Goal: Task Accomplishment & Management: Manage account settings

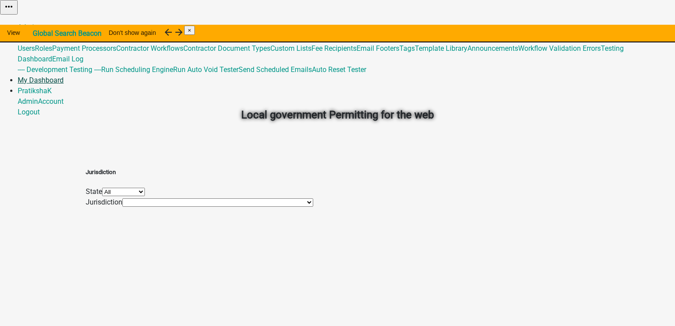
click at [64, 76] on link "My Dashboard" at bounding box center [41, 80] width 46 height 8
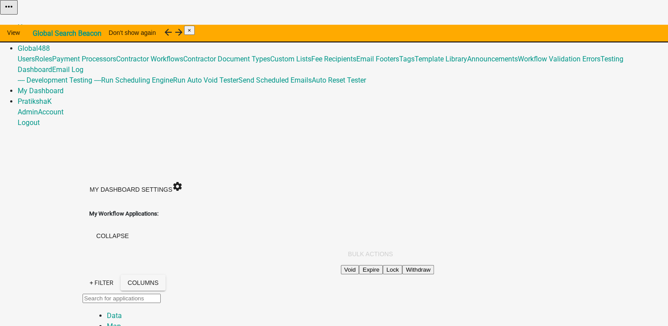
click at [38, 34] on link "Admin" at bounding box center [28, 38] width 20 height 8
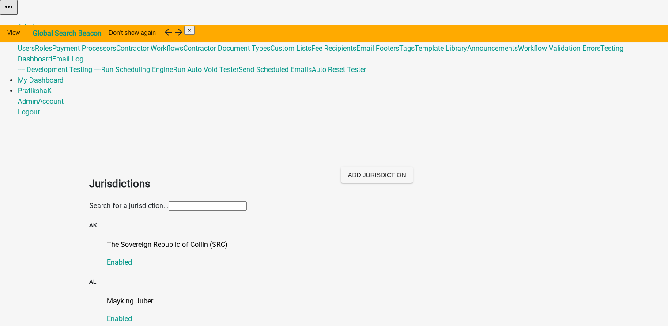
click at [50, 34] on link "Global 488" at bounding box center [34, 38] width 32 height 8
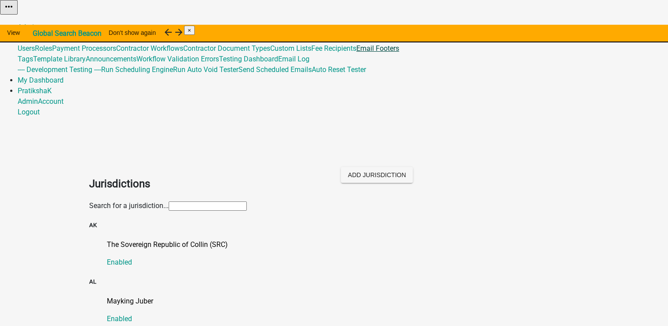
click at [399, 53] on link "Email Footers" at bounding box center [377, 48] width 43 height 8
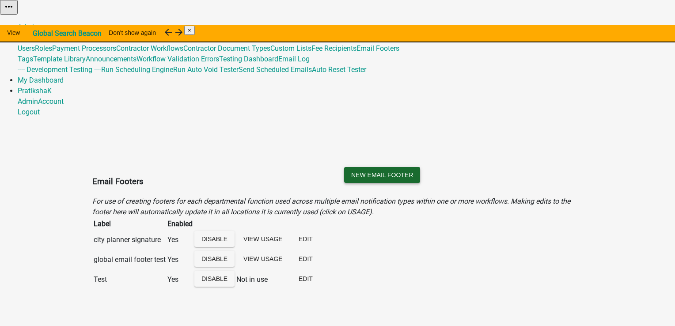
click at [420, 167] on button "New Email Footer" at bounding box center [382, 175] width 76 height 16
type input "Test p"
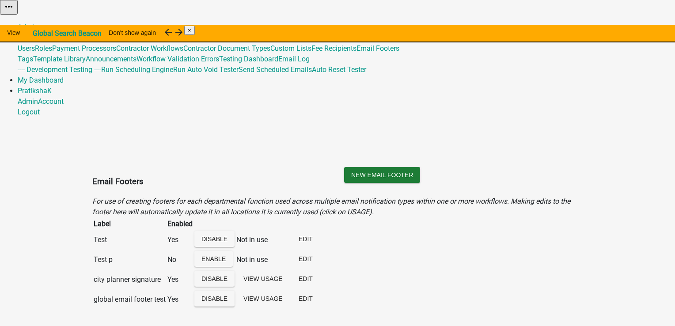
click at [50, 34] on span "488" at bounding box center [44, 38] width 12 height 8
click at [356, 53] on link "Fee Recipients" at bounding box center [333, 48] width 45 height 8
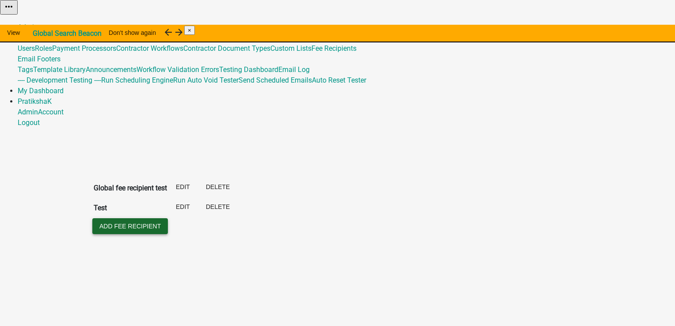
click at [121, 218] on button "Add Fee Recipient" at bounding box center [129, 226] width 75 height 16
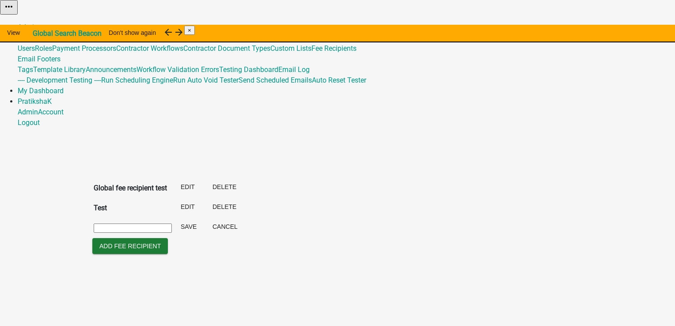
click at [172, 223] on input "text" at bounding box center [133, 227] width 78 height 9
type input "Test p"
click at [204, 219] on button "Save" at bounding box center [188, 227] width 30 height 16
click at [50, 34] on link "Global 488" at bounding box center [34, 38] width 32 height 8
click at [356, 53] on link "Fee Recipients" at bounding box center [333, 48] width 45 height 8
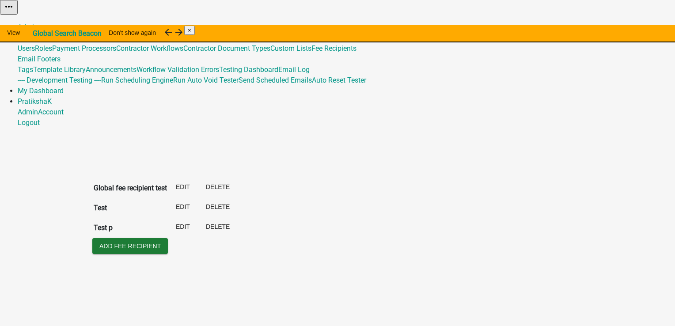
click at [482, 206] on body "Internet Explorer does NOT work with GeoPermits. Get a new browser for more sec…" at bounding box center [337, 163] width 675 height 326
click at [50, 34] on link "Global 488" at bounding box center [34, 38] width 32 height 8
click at [33, 74] on link "Tags" at bounding box center [25, 69] width 15 height 8
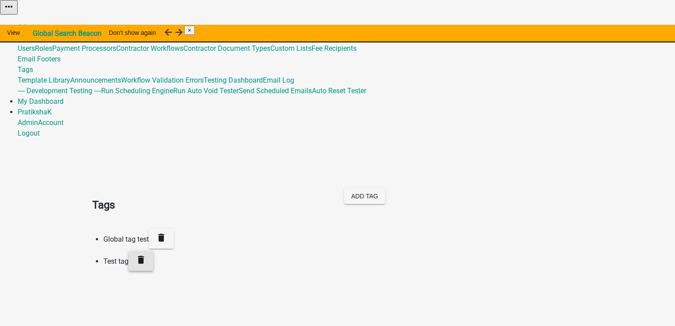
click at [146, 254] on icon "delete" at bounding box center [141, 259] width 11 height 11
click at [475, 144] on body "Internet Explorer does NOT work with GeoPermits. Get a new browser for more sec…" at bounding box center [337, 163] width 675 height 326
click at [385, 188] on button "Add Tag" at bounding box center [364, 196] width 41 height 16
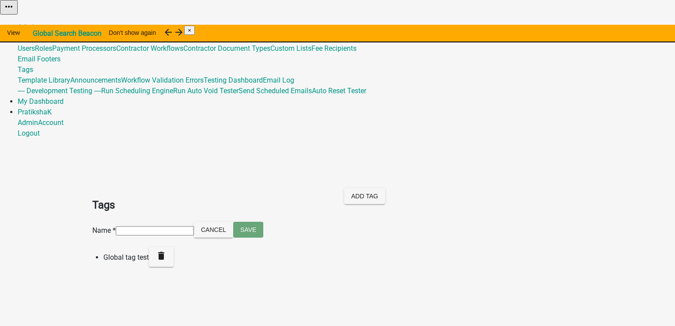
click at [194, 226] on input at bounding box center [155, 230] width 78 height 9
click at [116, 226] on input at bounding box center [155, 230] width 78 height 9
click at [124, 226] on input at bounding box center [155, 230] width 78 height 9
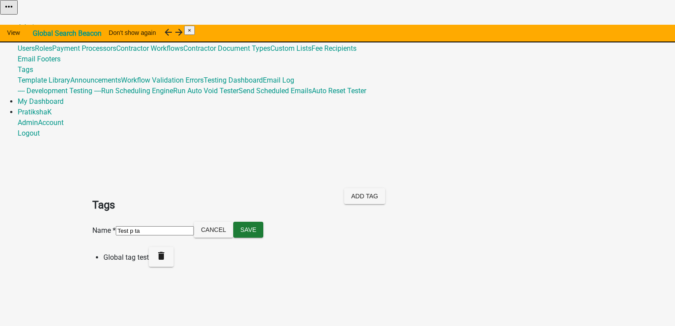
type input "Test p tag"
click at [149, 226] on input "Test p tag" at bounding box center [155, 230] width 78 height 9
click at [233, 222] on button "Save" at bounding box center [248, 230] width 30 height 16
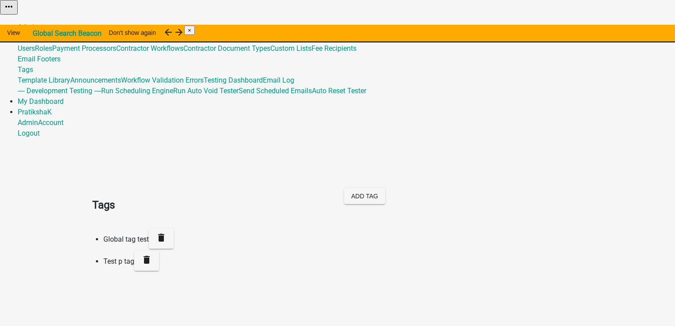
click at [38, 23] on link "Admin" at bounding box center [28, 27] width 20 height 8
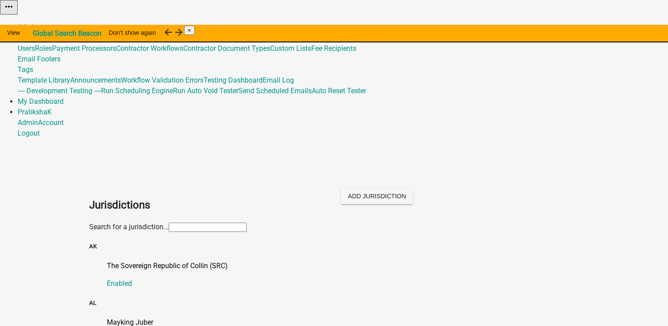
click at [38, 23] on link "Admin" at bounding box center [28, 27] width 20 height 8
drag, startPoint x: 502, startPoint y: 11, endPoint x: 215, endPoint y: 94, distance: 298.4
click at [38, 23] on link "Admin" at bounding box center [28, 27] width 20 height 8
click at [217, 223] on input "text" at bounding box center [208, 227] width 78 height 9
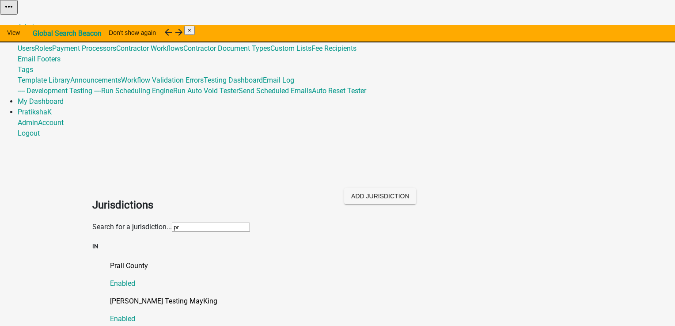
type input "pra"
click at [113, 296] on link "Pratiksha Testing MayKing Enabled" at bounding box center [346, 310] width 472 height 28
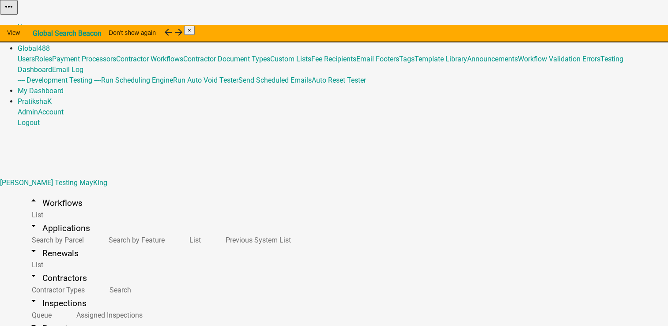
type input "p"
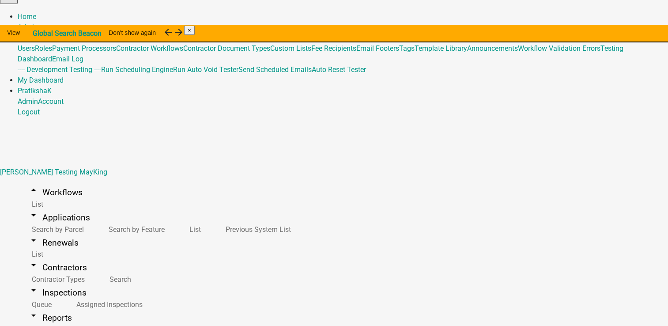
type input "test p"
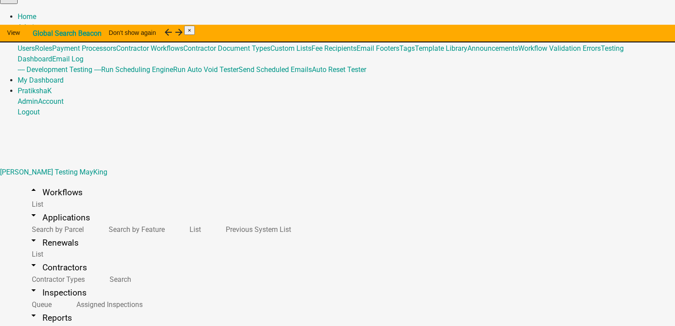
select select "2cd9e8bf-2d44-4436-98dd-e268a7b12954"
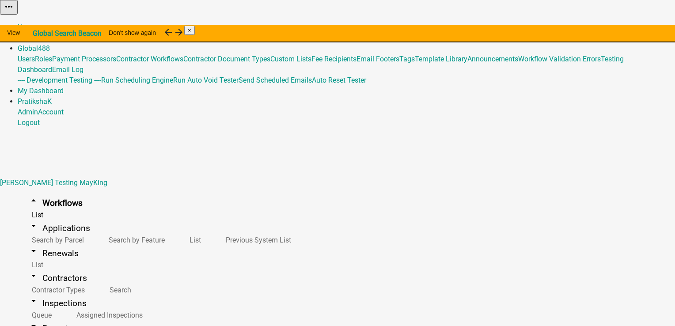
select select "3"
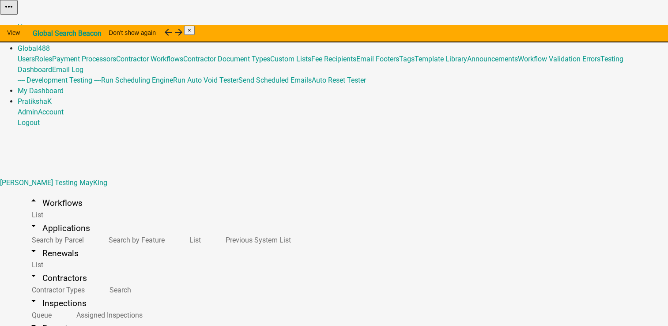
select select
type input "test p"
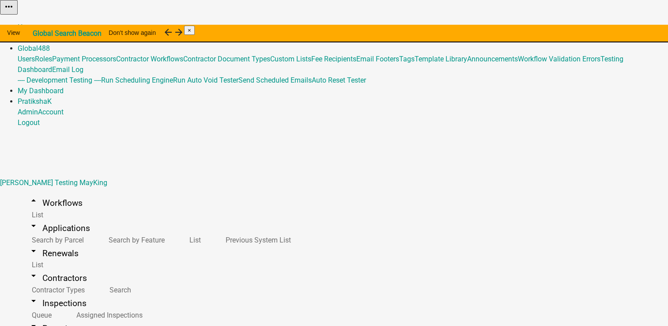
click at [38, 34] on link "Admin" at bounding box center [28, 38] width 20 height 8
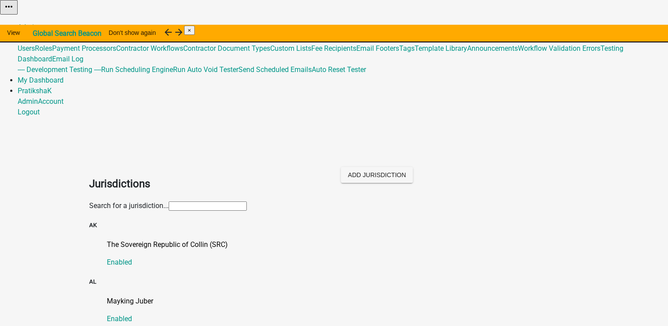
click at [50, 34] on link "Global 488" at bounding box center [34, 38] width 32 height 8
click at [467, 53] on link "Template Library" at bounding box center [441, 48] width 53 height 8
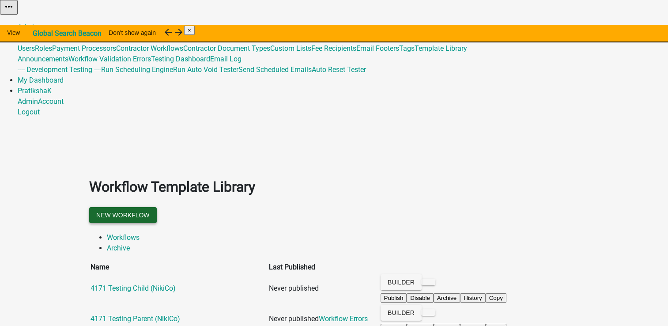
click at [157, 207] on button "New Workflow" at bounding box center [123, 215] width 68 height 16
select select "3"
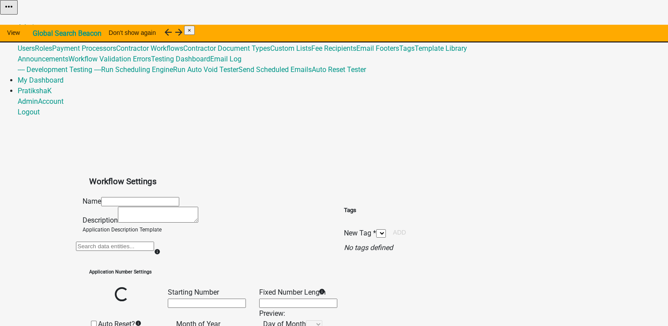
select select
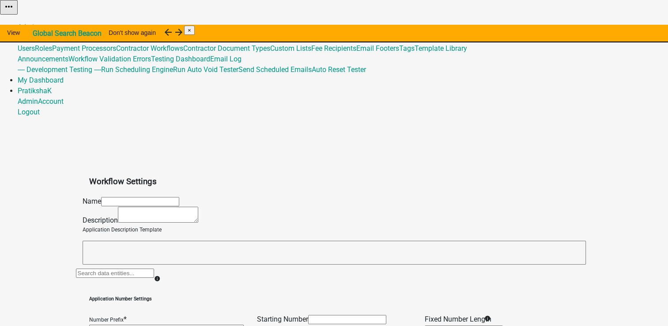
scroll to position [199, 0]
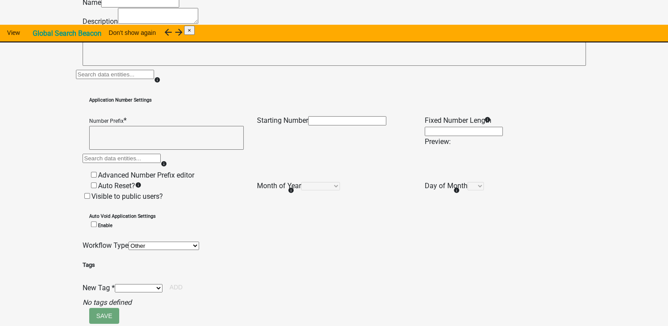
click at [128, 250] on select "Permit Renewable Contractor Registration Contractor Renewal Other" at bounding box center [163, 245] width 71 height 8
click at [461, 286] on div "Name Description Application Description Template info Application Number Setti…" at bounding box center [334, 152] width 503 height 310
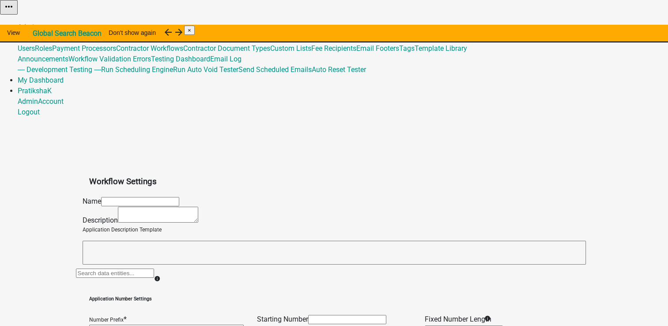
click at [179, 197] on input "text" at bounding box center [140, 201] width 78 height 9
click at [152, 197] on input "text" at bounding box center [140, 201] width 78 height 9
click at [268, 196] on div "Name Test" at bounding box center [334, 201] width 503 height 11
click at [179, 197] on input "Test" at bounding box center [140, 201] width 78 height 9
click at [119, 197] on input "Test" at bounding box center [140, 201] width 78 height 9
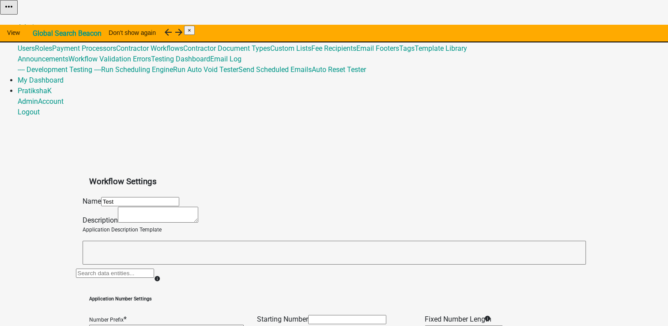
type input "test p"
drag, startPoint x: 122, startPoint y: 127, endPoint x: 45, endPoint y: 125, distance: 76.8
click at [123, 207] on textarea at bounding box center [158, 215] width 80 height 16
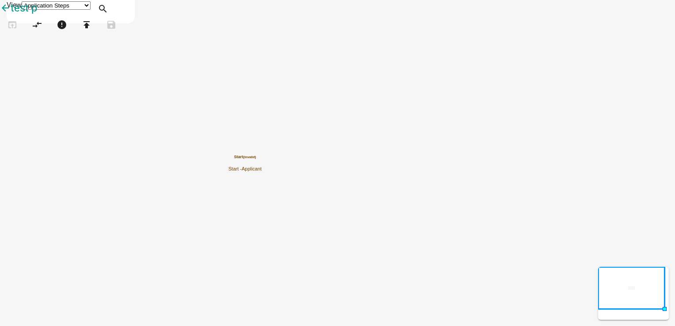
click at [11, 15] on icon "arrow_back" at bounding box center [5, 9] width 11 height 12
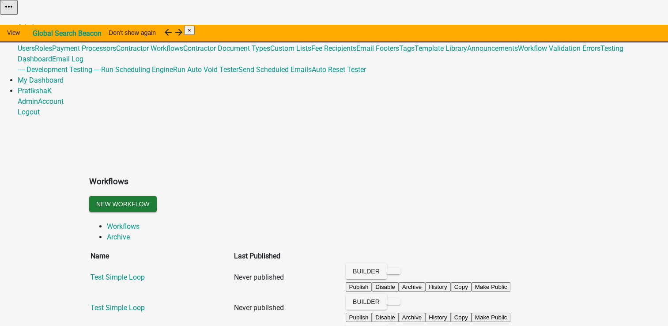
scroll to position [397, 0]
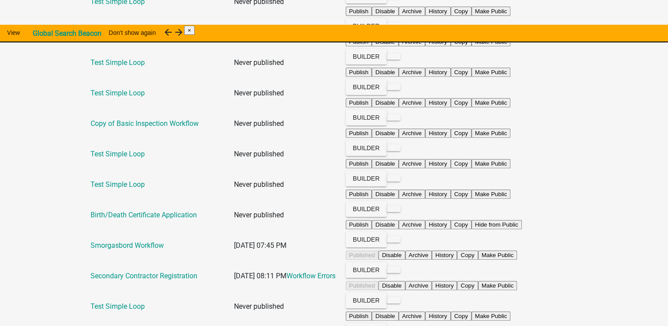
click at [344, 140] on td "Never published" at bounding box center [289, 155] width 111 height 30
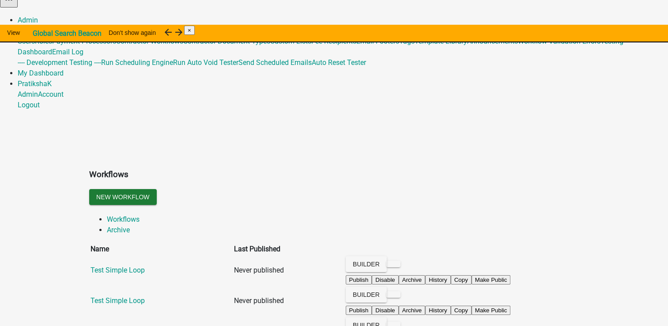
scroll to position [196, 0]
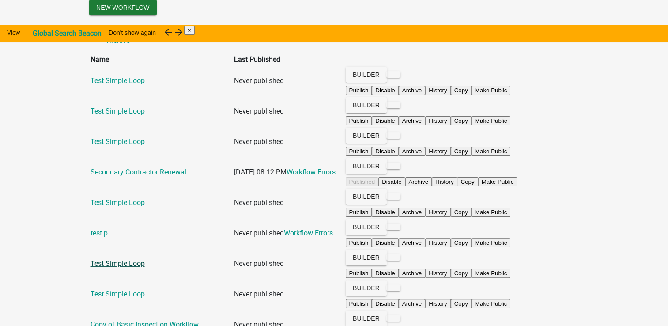
click at [115, 259] on link "Test Simple Loop" at bounding box center [118, 263] width 54 height 8
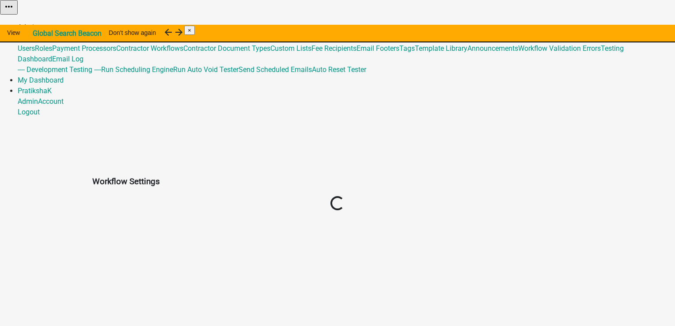
click at [38, 23] on link "Admin" at bounding box center [28, 27] width 20 height 8
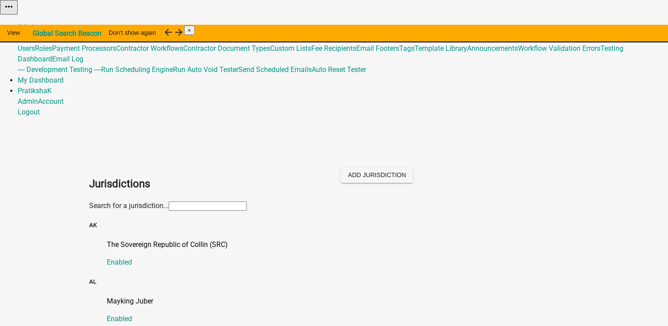
click at [38, 23] on link "Admin" at bounding box center [28, 27] width 20 height 8
click at [192, 201] on input "p" at bounding box center [208, 205] width 78 height 9
type input "pra"
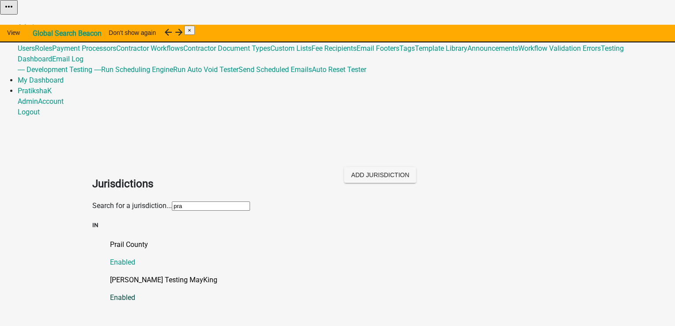
click at [152, 275] on p "Pratiksha Testing MayKing" at bounding box center [346, 280] width 472 height 11
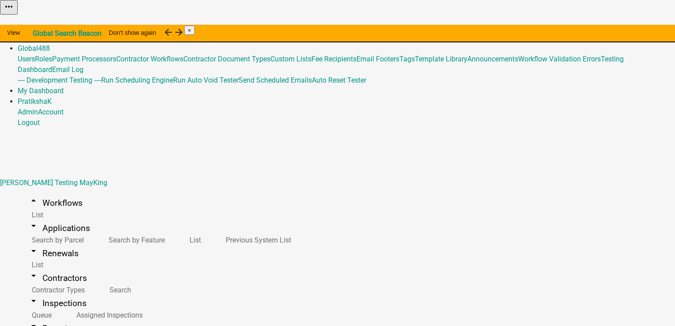
drag, startPoint x: 222, startPoint y: 64, endPoint x: 152, endPoint y: 68, distance: 69.8
type input "Test p copy this 3013 - Multiple Parcel Testing"
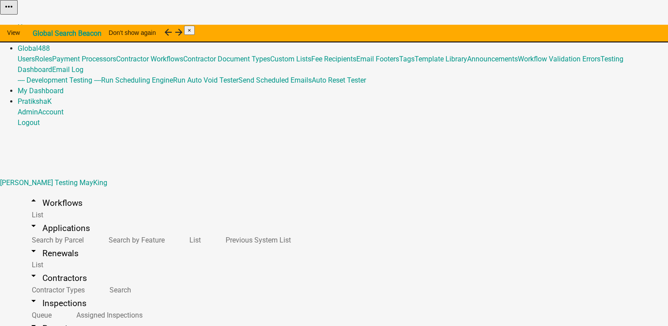
click at [50, 44] on link "Global 488" at bounding box center [34, 48] width 32 height 8
click at [38, 34] on link "Admin" at bounding box center [28, 38] width 20 height 8
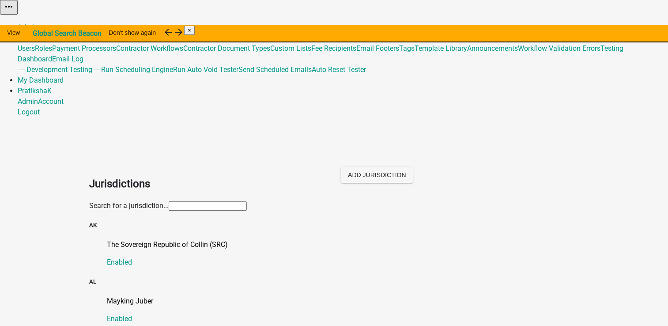
click at [238, 200] on div "Search for a jurisdiction..." at bounding box center [334, 205] width 503 height 11
click at [241, 201] on input "text" at bounding box center [208, 205] width 78 height 9
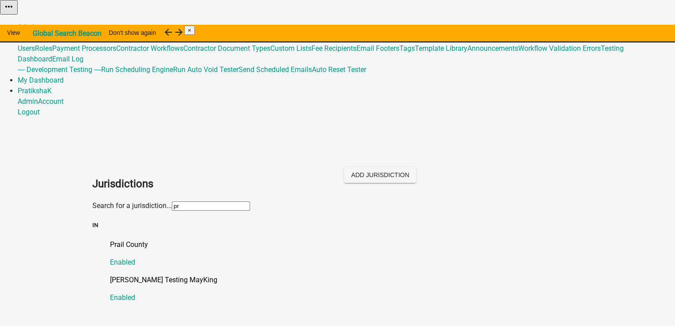
type input "pra"
click at [129, 275] on link "Pratiksha Testing MayKing Enabled" at bounding box center [346, 289] width 472 height 28
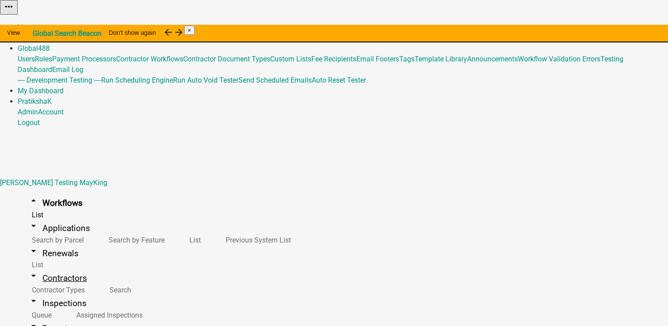
click at [98, 268] on link "arrow_drop_down Contractors" at bounding box center [58, 278] width 80 height 21
click at [48, 192] on link "arrow_drop_down Workflows" at bounding box center [55, 202] width 75 height 21
click at [48, 192] on link "arrow_drop_up Workflows" at bounding box center [55, 202] width 75 height 21
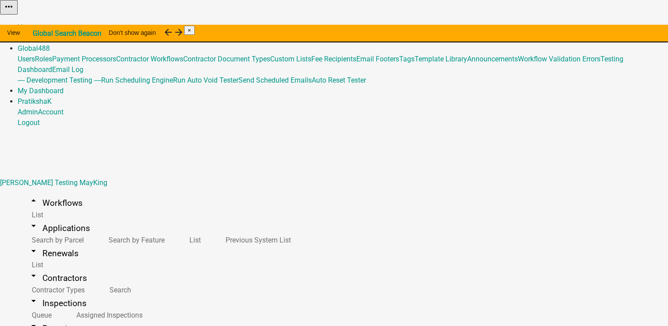
select select "2a416b77-a80c-4c3c-b109-cf64325d1428"
drag, startPoint x: 222, startPoint y: 209, endPoint x: 132, endPoint y: 215, distance: 90.7
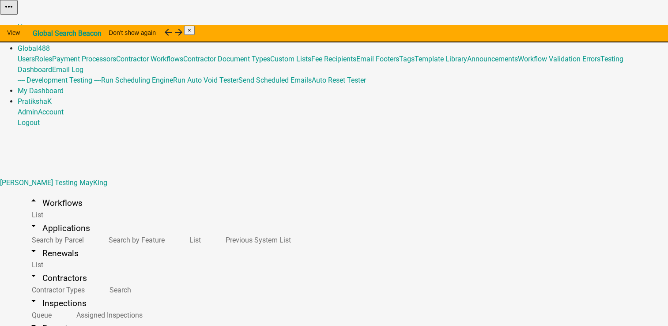
type input "Test Pratiksha 3013 - Multiple Parcel Testing"
paste textarea "isdiction jur"
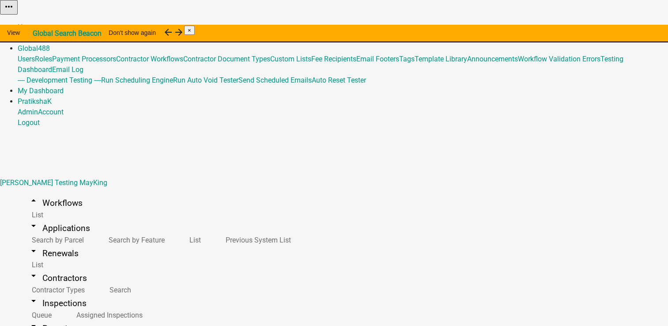
type textarea "Copy of workshflow from one to another jurisdiction"
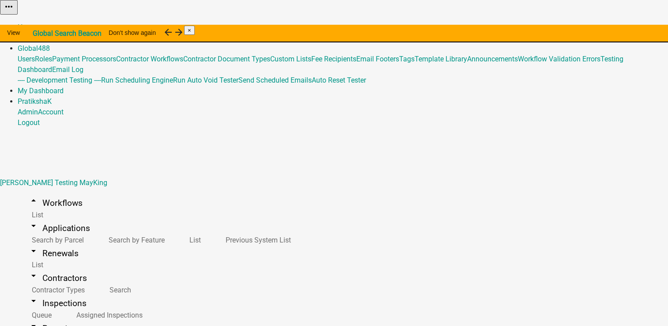
select select "2a416b77-a80c-4c3c-b109-cf64325d1428"
type input "Test p 3013 - Multiple Parcel Testing"
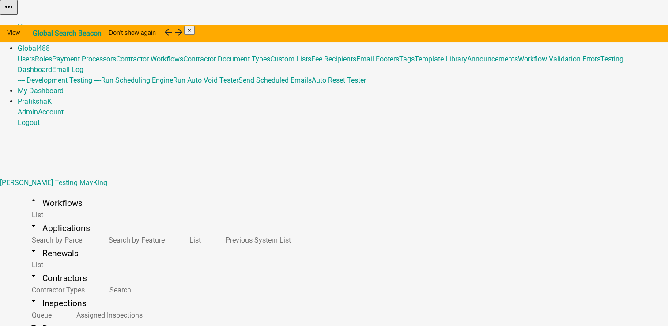
paste textarea "Copying a workflow to another jurisdiction"
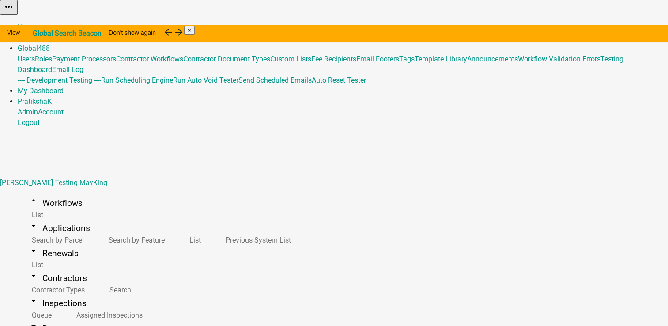
type textarea "Copying a workflow to another jurisdiction testing"
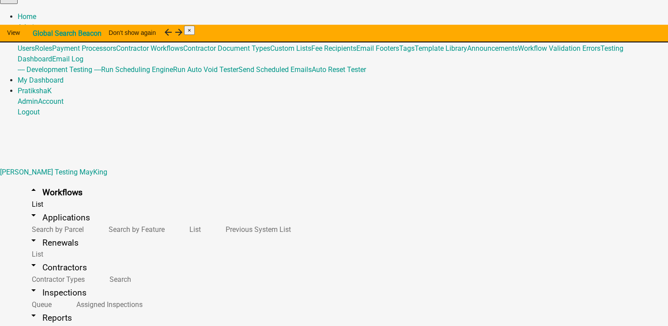
click at [38, 23] on link "Admin" at bounding box center [28, 27] width 20 height 8
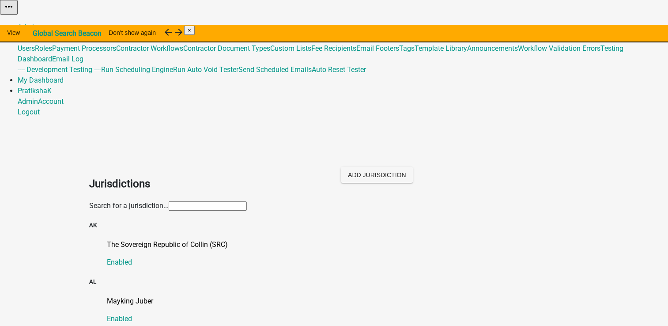
click at [247, 201] on input "text" at bounding box center [208, 205] width 78 height 9
type input "ni"
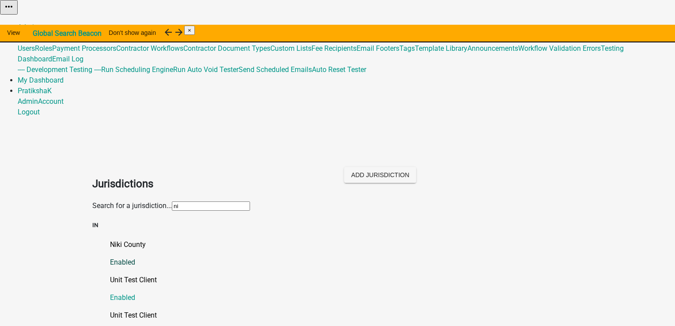
click at [110, 239] on p "Niki County" at bounding box center [346, 244] width 472 height 11
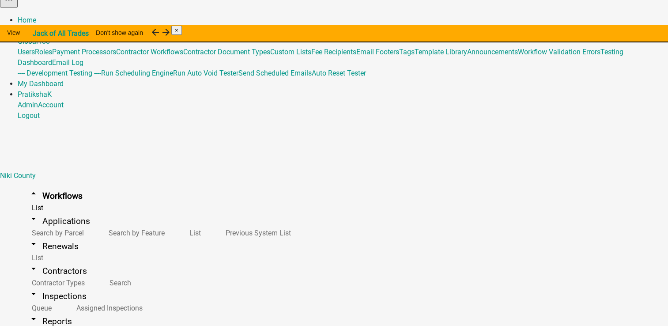
scroll to position [5215, 0]
click at [38, 26] on link "Admin" at bounding box center [28, 30] width 20 height 8
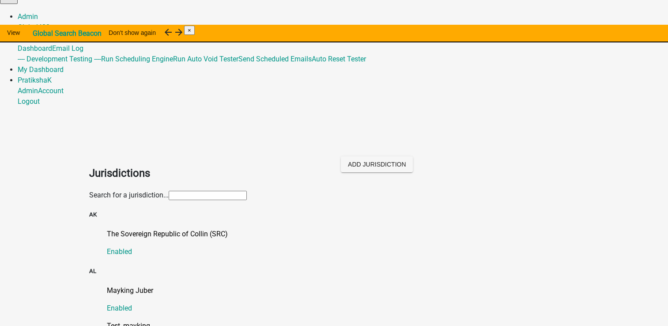
scroll to position [7, 0]
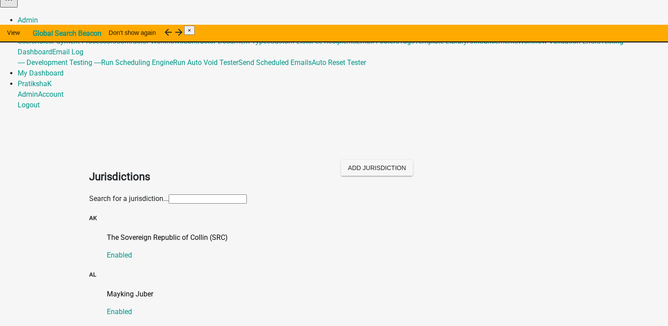
click at [287, 193] on div "Search for a jurisdiction..." at bounding box center [334, 198] width 490 height 11
click at [186, 194] on input "text" at bounding box center [208, 198] width 78 height 9
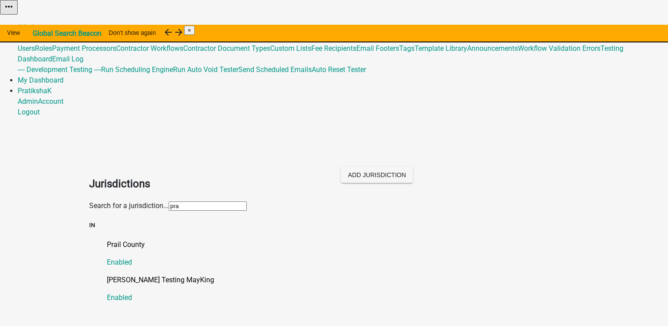
scroll to position [0, 0]
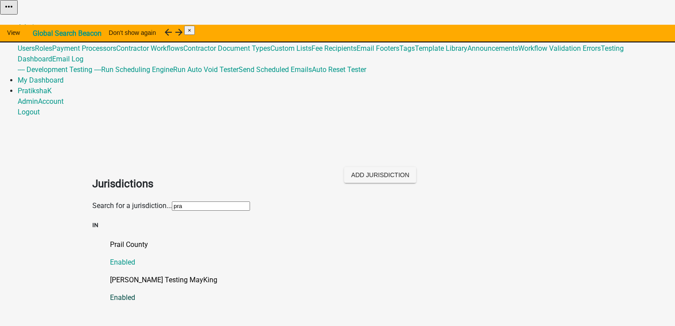
type input "pra"
click at [157, 275] on p "Pratiksha Testing MayKing" at bounding box center [346, 280] width 472 height 11
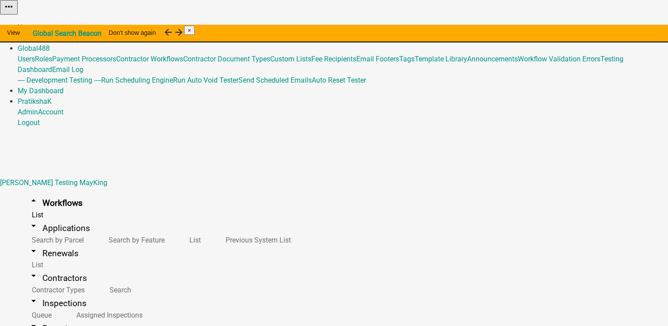
select select
select select "3"
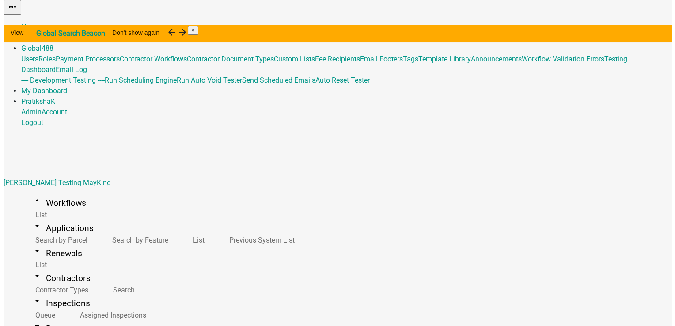
scroll to position [235, 0]
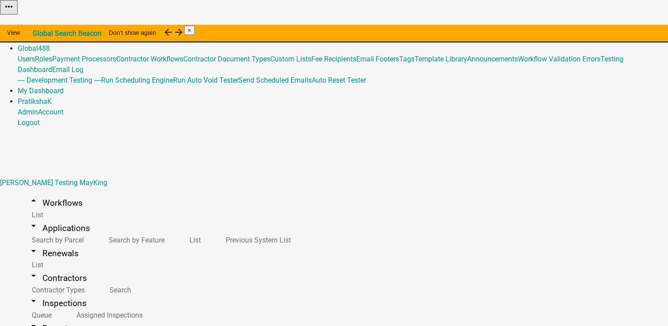
type input "Test p Global new"
select select "224ee69f-a489-44c5-a1d9-1833db8d0b63"
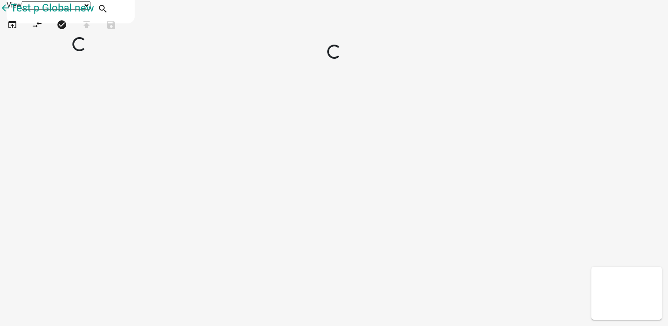
select select "1"
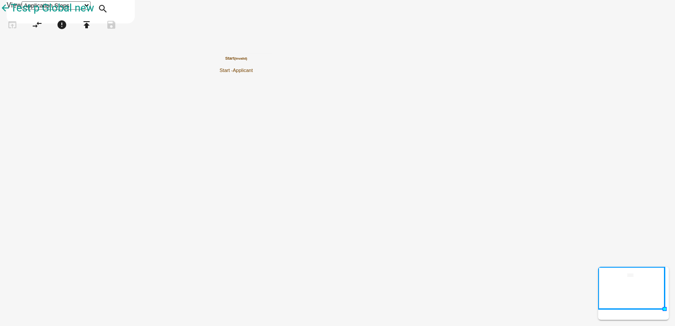
click at [385, 116] on icon "Start (invalid) Start - Applicant" at bounding box center [337, 162] width 674 height 325
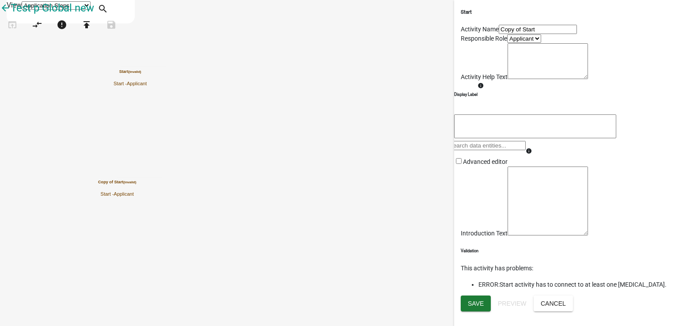
drag, startPoint x: 510, startPoint y: 48, endPoint x: 455, endPoint y: 49, distance: 54.7
click at [455, 49] on div "Start Activity Name Copy of Start Responsible Role Applicant Admin Activity Hel…" at bounding box center [564, 147] width 221 height 295
type input "End"
click at [473, 306] on span "Save" at bounding box center [476, 302] width 16 height 7
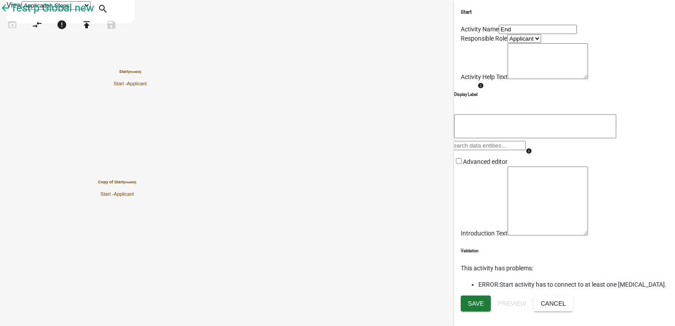
scroll to position [0, 0]
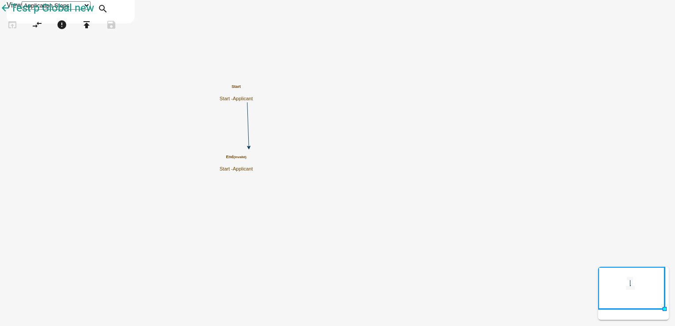
click at [253, 171] on span "Applicant" at bounding box center [243, 168] width 20 height 5
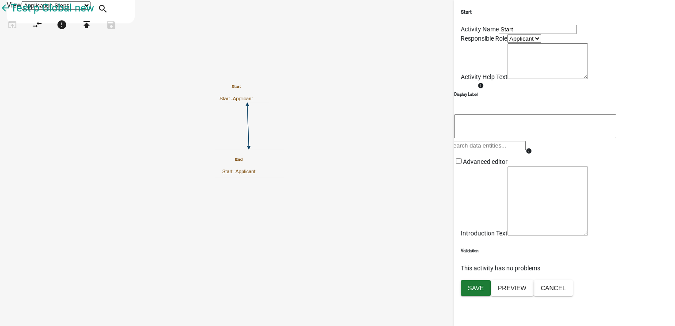
scroll to position [81, 0]
click at [473, 291] on span "Save" at bounding box center [476, 287] width 16 height 7
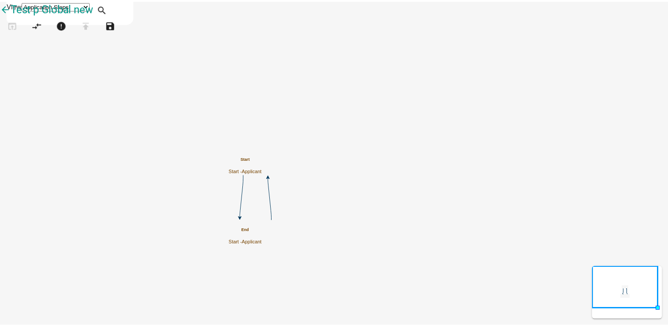
scroll to position [0, 0]
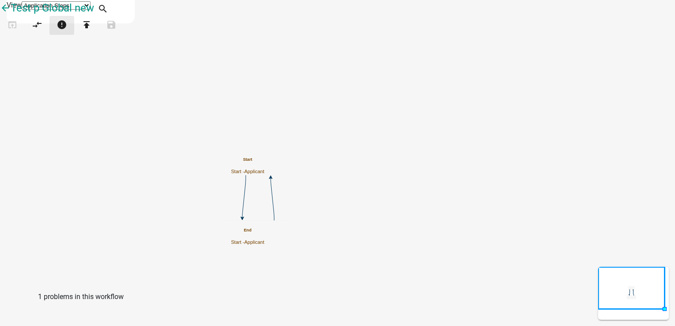
click at [67, 32] on icon "error" at bounding box center [62, 25] width 11 height 12
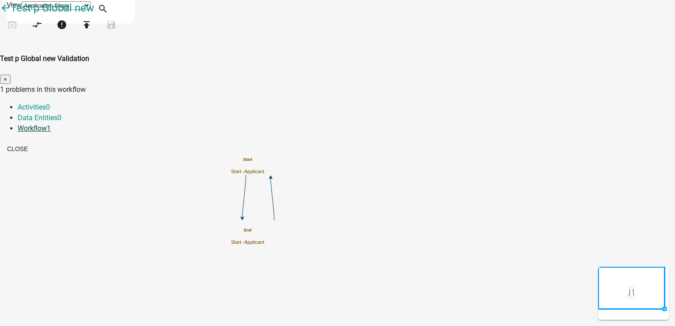
click at [51, 124] on link "Workflow 1" at bounding box center [34, 128] width 33 height 8
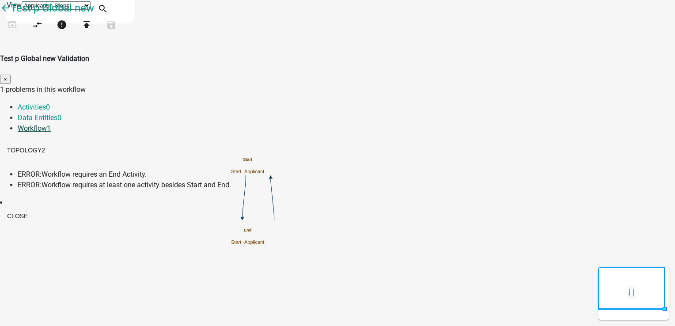
click at [51, 124] on link "Workflow 1" at bounding box center [34, 128] width 33 height 8
click at [35, 215] on button "Close" at bounding box center [17, 216] width 35 height 16
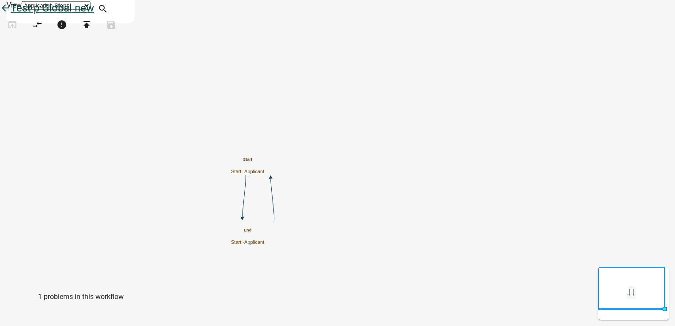
click at [11, 15] on icon "arrow_back" at bounding box center [5, 9] width 11 height 12
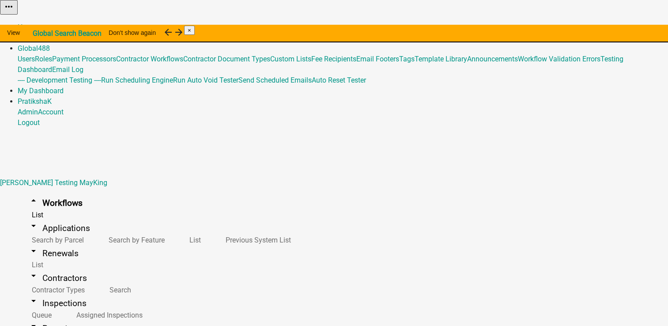
scroll to position [253, 0]
click at [45, 192] on link "arrow_drop_up Workflows" at bounding box center [55, 202] width 75 height 21
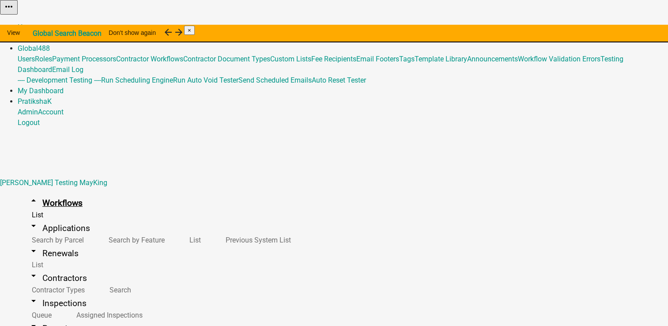
click at [41, 192] on link "arrow_drop_up Workflows" at bounding box center [55, 202] width 75 height 21
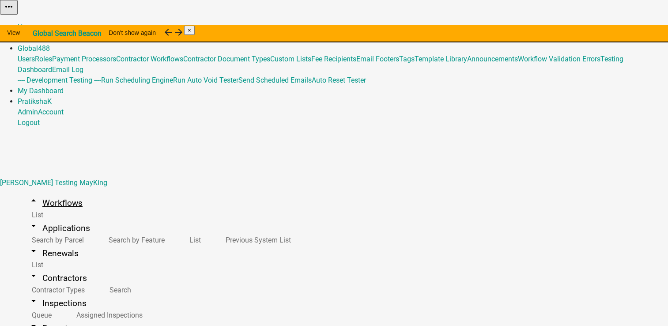
click at [45, 192] on link "arrow_drop_up Workflows" at bounding box center [55, 202] width 75 height 21
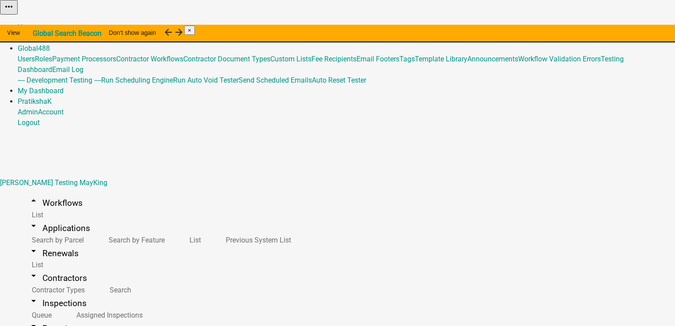
select select "2cd9e8bf-2d44-4436-98dd-e268a7b12954"
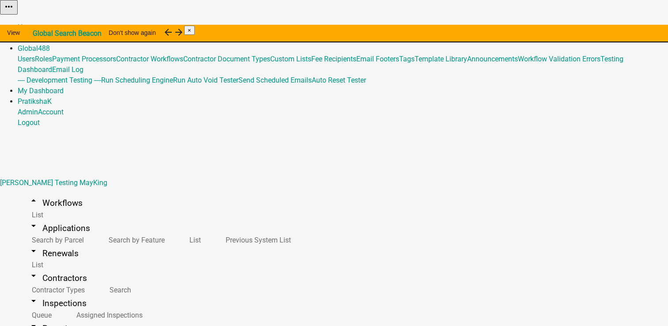
drag, startPoint x: 173, startPoint y: 120, endPoint x: 91, endPoint y: 117, distance: 82.6
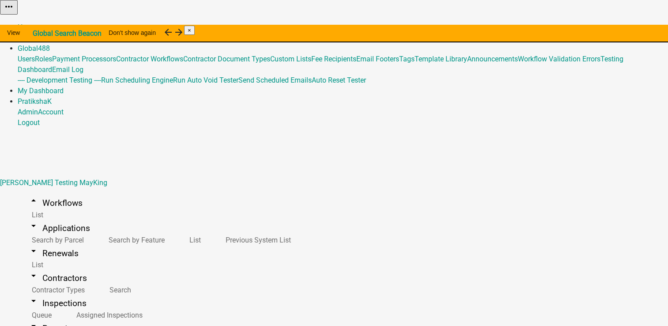
type input "custom"
drag, startPoint x: 200, startPoint y: 124, endPoint x: 137, endPoint y: 122, distance: 62.3
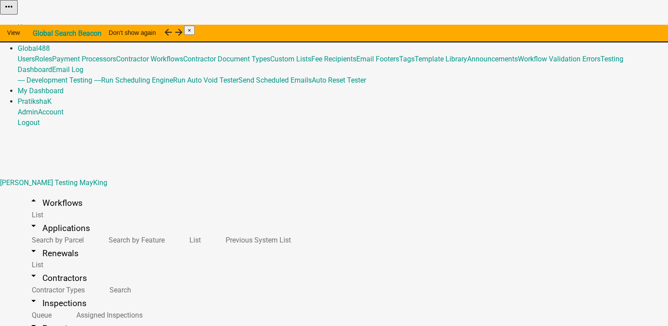
click at [618, 26] on link "View Workflow" at bounding box center [641, 22] width 46 height 8
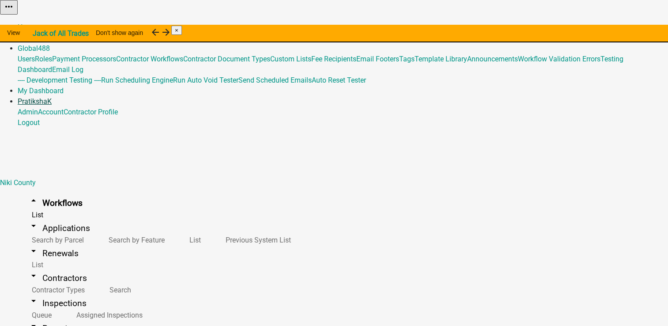
click at [52, 97] on link "PratikshaK" at bounding box center [35, 101] width 34 height 8
click at [40, 118] on link "Logout" at bounding box center [29, 122] width 22 height 8
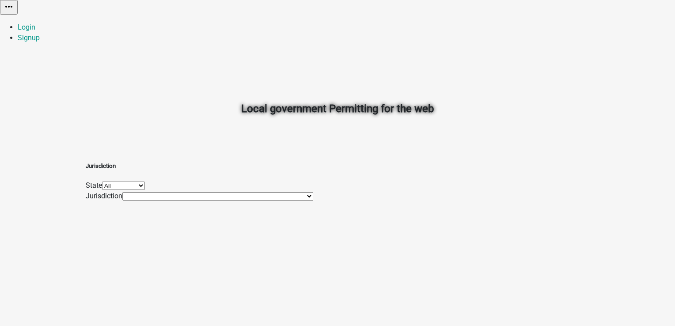
click at [35, 23] on link "Login" at bounding box center [27, 27] width 18 height 8
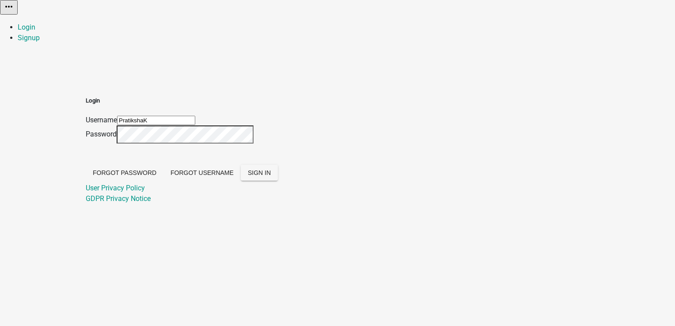
click at [195, 116] on input "PratikshaK" at bounding box center [156, 120] width 78 height 9
click at [224, 132] on div "Login Username [PERSON_NAME] Password Forgot Password Forgot Username SIGN IN U…" at bounding box center [337, 139] width 503 height 129
drag, startPoint x: 273, startPoint y: 91, endPoint x: 304, endPoint y: 91, distance: 30.5
click at [241, 91] on div "Login Username [PERSON_NAME] Password Forgot Password Forgot Username SIGN IN U…" at bounding box center [337, 139] width 503 height 129
type input "p"
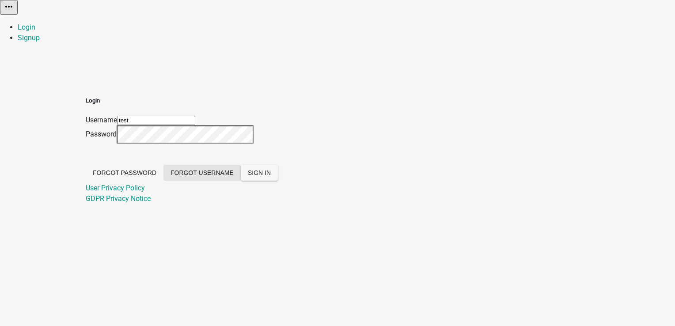
type input "Test_P"
click at [170, 130] on div "Login Username Test_P Password Forgot Password Forgot Username SIGN IN User Pri…" at bounding box center [337, 139] width 503 height 129
click at [271, 176] on span "SIGN IN" at bounding box center [259, 172] width 23 height 7
click at [195, 116] on input "Test_P" at bounding box center [156, 120] width 78 height 9
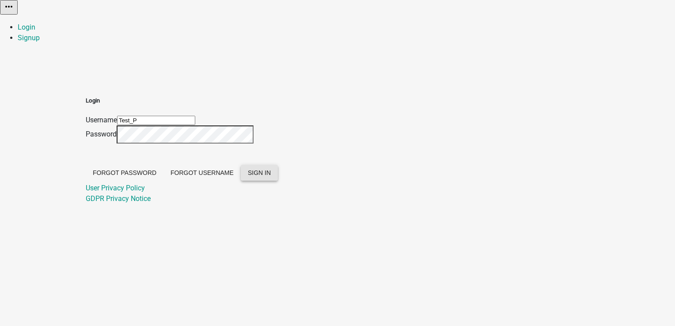
click at [195, 116] on input "Test_P" at bounding box center [156, 120] width 78 height 9
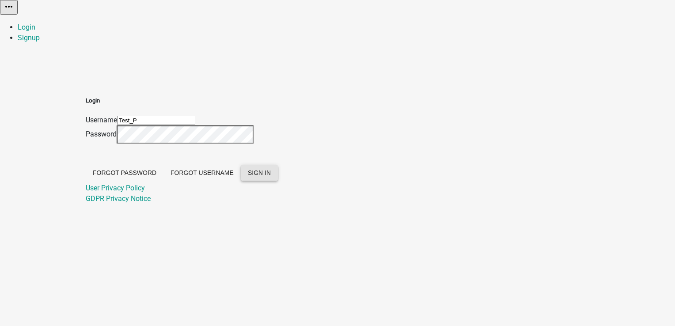
click at [195, 116] on input "Test_P" at bounding box center [156, 120] width 78 height 9
click at [168, 109] on div "Login Username Test_P Password Forgot Password Forgot Username SIGN IN User Pri…" at bounding box center [337, 139] width 503 height 129
click at [208, 134] on div "Login Username Test_P Password Forgot Password Forgot Username SIGN IN User Pri…" at bounding box center [337, 139] width 503 height 129
click at [278, 150] on div "Login Username Test_P Password Forgot Password Forgot Username SIGN IN User Pri…" at bounding box center [182, 139] width 192 height 129
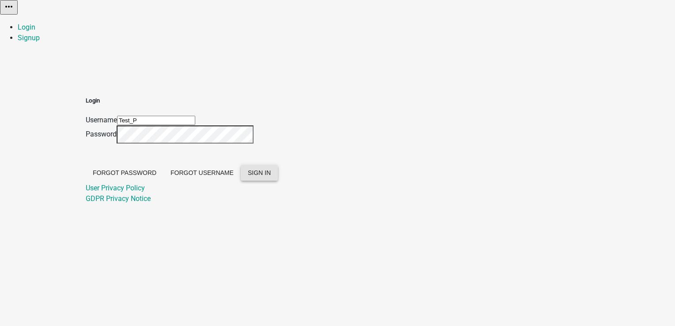
click at [278, 150] on div "Login Username Test_P Password Forgot Password Forgot Username SIGN IN User Pri…" at bounding box center [182, 139] width 192 height 129
click at [271, 176] on span "SIGN IN" at bounding box center [259, 172] width 23 height 7
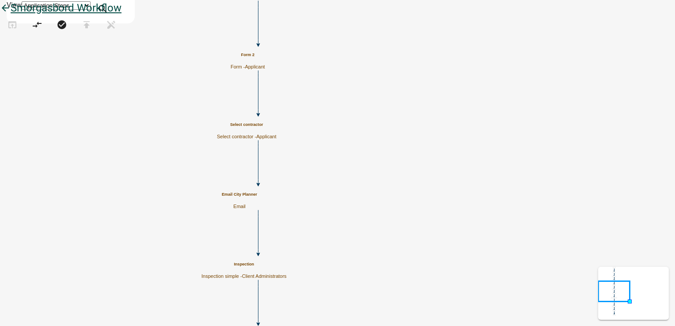
click at [11, 15] on icon "arrow_back" at bounding box center [5, 9] width 11 height 12
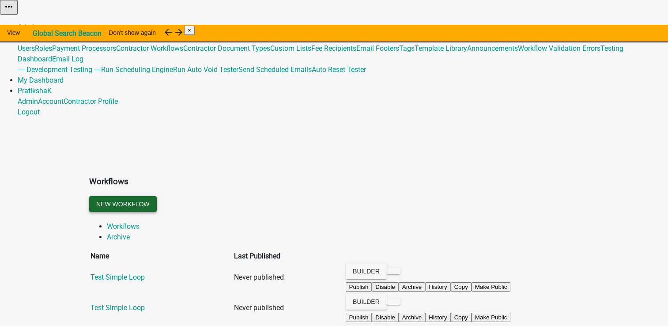
click at [157, 196] on button "New Workflow" at bounding box center [123, 204] width 68 height 16
